Goal: Task Accomplishment & Management: Manage account settings

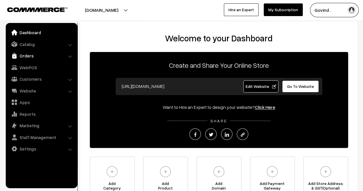
click at [32, 55] on link "Orders" at bounding box center [41, 56] width 68 height 10
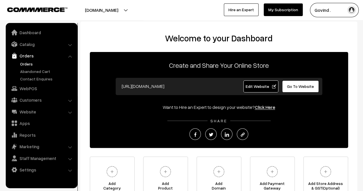
click at [31, 63] on link "Orders" at bounding box center [47, 64] width 57 height 6
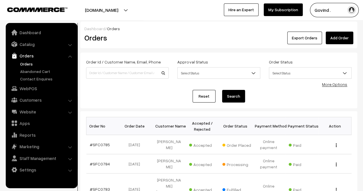
scroll to position [57, 0]
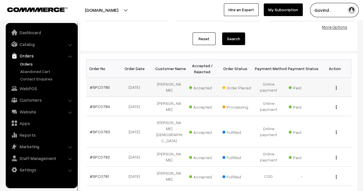
click at [337, 86] on img "button" at bounding box center [336, 88] width 1 height 4
click at [314, 95] on link "View" at bounding box center [311, 96] width 49 height 13
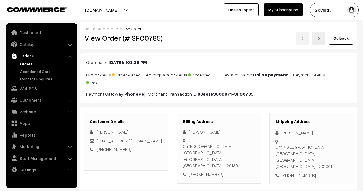
scroll to position [45, 0]
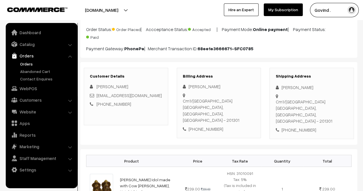
click at [363, 61] on html "Thank you for showing interest. Our team will call you shortly. Close [DOMAIN_N…" at bounding box center [181, 50] width 363 height 191
drag, startPoint x: 281, startPoint y: 87, endPoint x: 308, endPoint y: 85, distance: 27.0
click at [308, 85] on div "[PERSON_NAME]" at bounding box center [312, 87] width 72 height 7
copy div "[PERSON_NAME]"
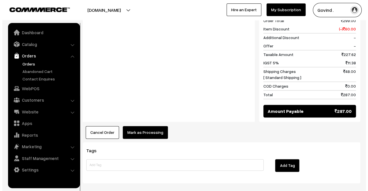
scroll to position [276, 0]
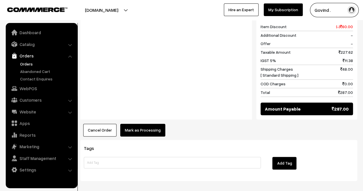
click at [156, 124] on button "Mark as Processing" at bounding box center [142, 130] width 45 height 13
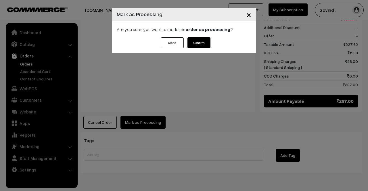
click at [196, 40] on button "Confirm" at bounding box center [198, 42] width 23 height 11
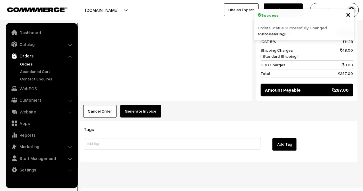
click at [151, 106] on button "Generate Invoice" at bounding box center [140, 111] width 41 height 13
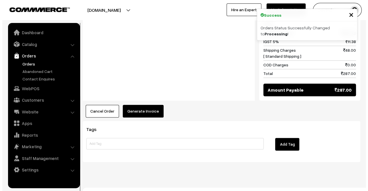
scroll to position [289, 0]
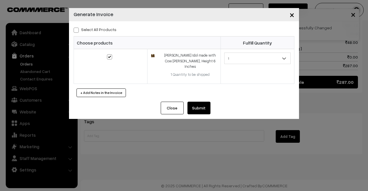
click at [75, 29] on span at bounding box center [76, 30] width 5 height 5
click at [75, 29] on input "Select All Products" at bounding box center [76, 29] width 4 height 4
checkbox input "true"
click at [198, 103] on button "Submit" at bounding box center [198, 108] width 23 height 13
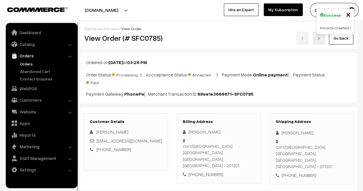
drag, startPoint x: 367, startPoint y: 119, endPoint x: 367, endPoint y: 18, distance: 101.1
click at [363, 18] on html "Thank you for showing interest. Our team will call you shortly. Close [DOMAIN_N…" at bounding box center [181, 95] width 363 height 191
click at [339, 40] on link "Go Back" at bounding box center [341, 38] width 24 height 13
